Goal: Navigation & Orientation: Go to known website

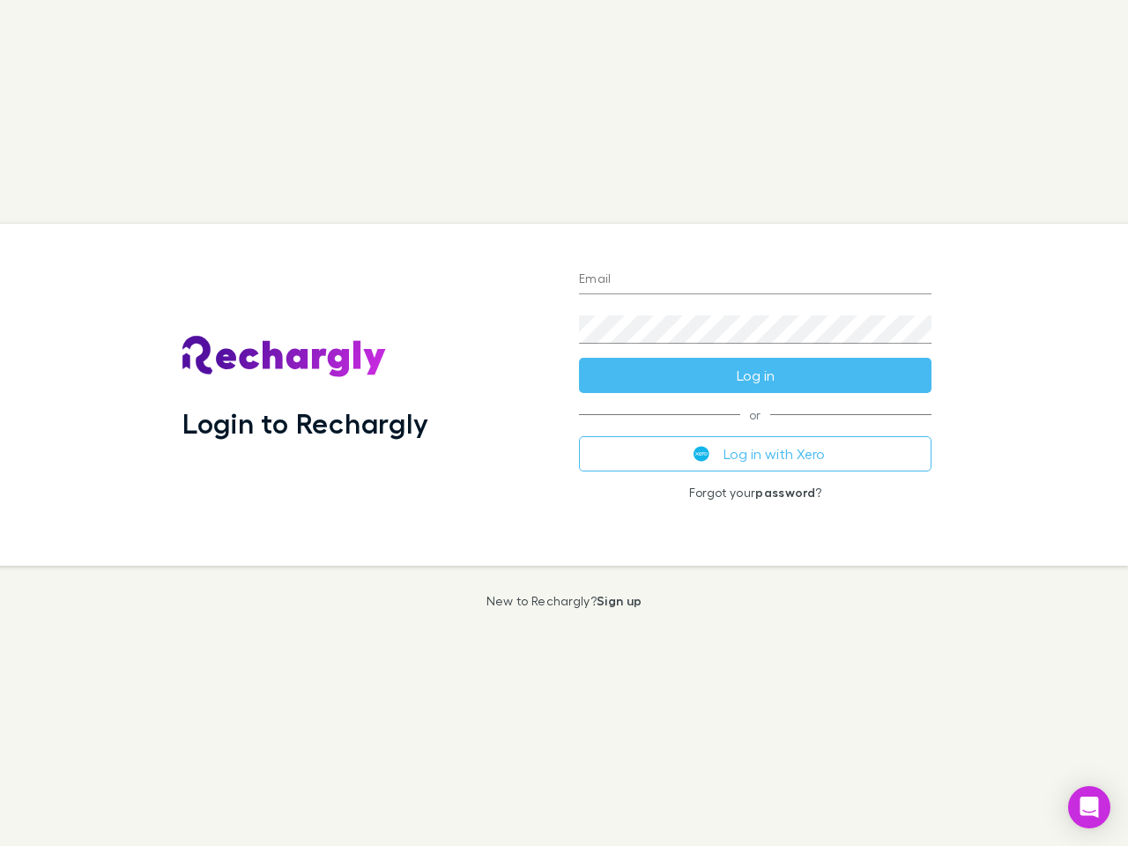
click at [564, 423] on div "Login to Rechargly" at bounding box center [366, 395] width 397 height 342
click at [756, 280] on input "Email" at bounding box center [755, 280] width 353 height 28
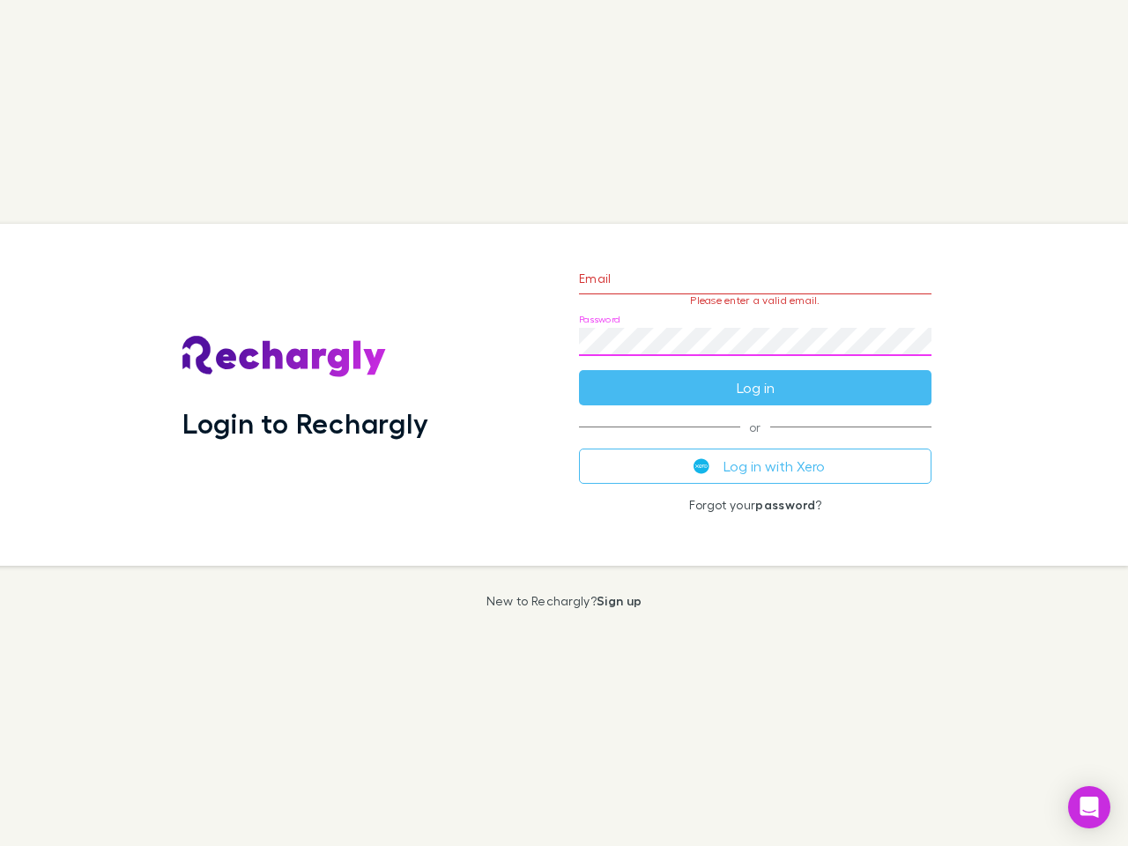
click at [756, 376] on form "Email Please enter a valid email. Password Log in" at bounding box center [755, 328] width 353 height 153
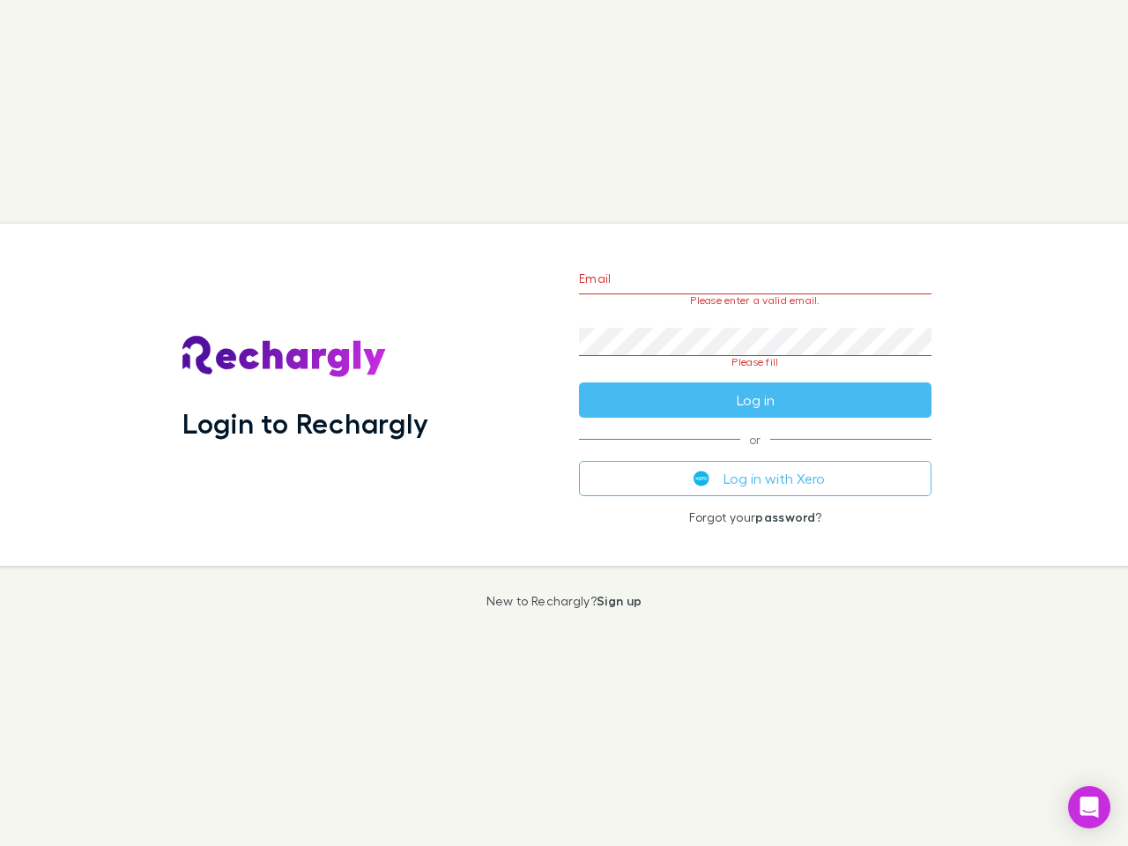
click at [756, 454] on div "Email Please enter a valid email. Password Please fill Log in or Log in with Xe…" at bounding box center [755, 395] width 381 height 342
click at [1090, 808] on icon "Open Intercom Messenger" at bounding box center [1090, 807] width 19 height 21
